Goal: Obtain resource: Obtain resource

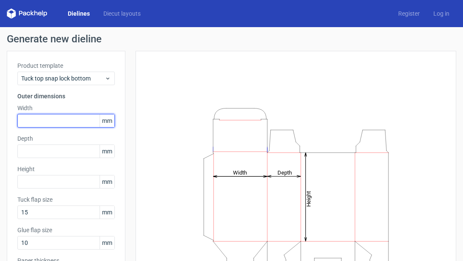
click at [75, 121] on input "text" at bounding box center [65, 121] width 97 height 14
type input "180"
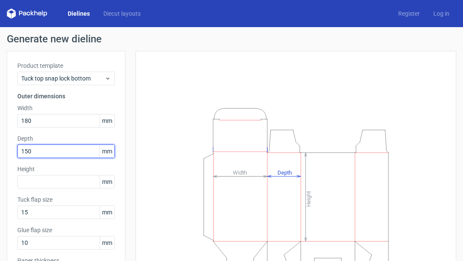
type input "150"
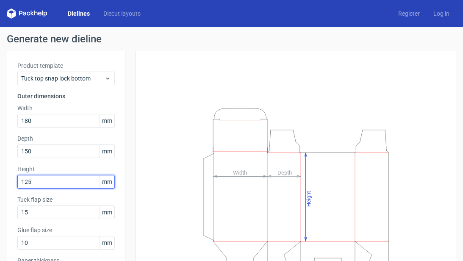
type input "125"
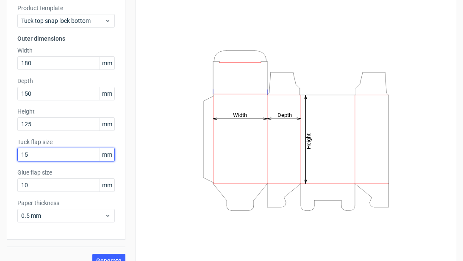
scroll to position [71, 0]
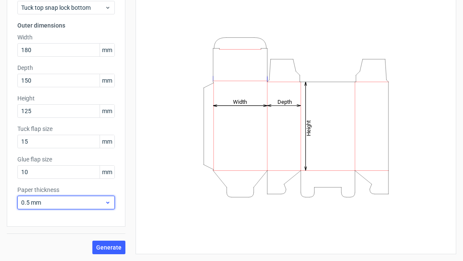
click at [87, 204] on span "0.5 mm" at bounding box center [62, 202] width 83 height 8
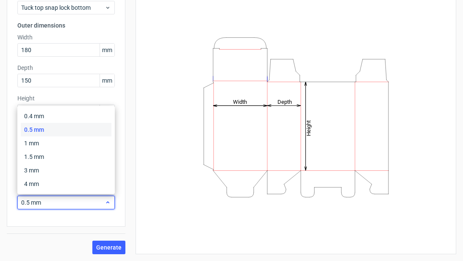
click at [87, 204] on span "0.5 mm" at bounding box center [62, 202] width 83 height 8
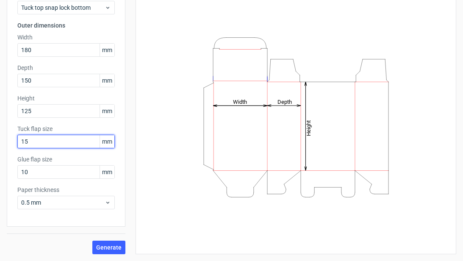
drag, startPoint x: 43, startPoint y: 142, endPoint x: 11, endPoint y: 141, distance: 31.7
click at [0, 141] on html "Dielines Diecut layouts Register Log in Generate new dieline Product template T…" at bounding box center [231, 130] width 463 height 261
type input "25"
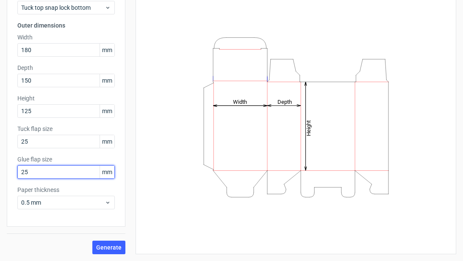
type input "25"
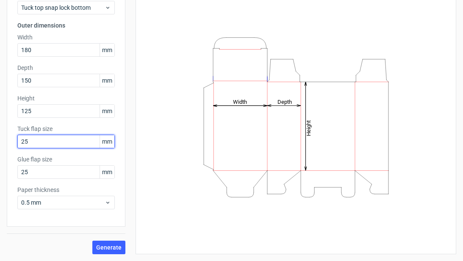
drag, startPoint x: 13, startPoint y: 140, endPoint x: -11, endPoint y: 141, distance: 23.3
click at [0, 141] on html "Dielines Diecut layouts Register Log in Generate new dieline Product template T…" at bounding box center [231, 130] width 463 height 261
type input "35"
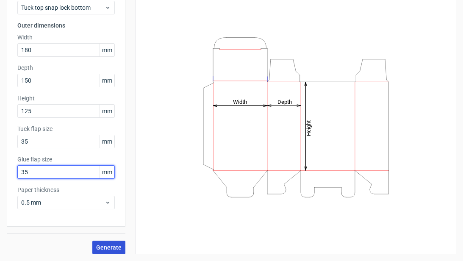
type input "35"
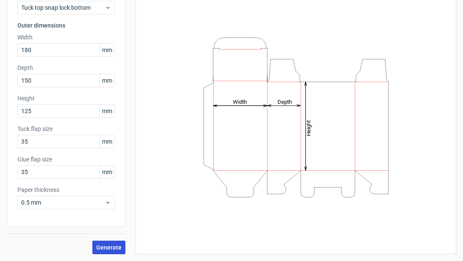
click at [111, 248] on span "Generate" at bounding box center [108, 247] width 25 height 6
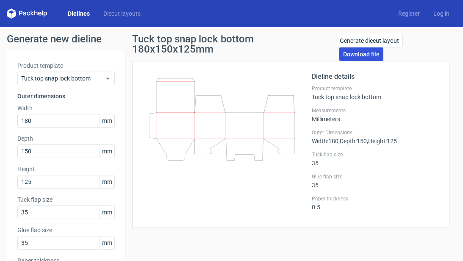
click at [350, 52] on link "Download file" at bounding box center [361, 54] width 44 height 14
